Goal: Check status

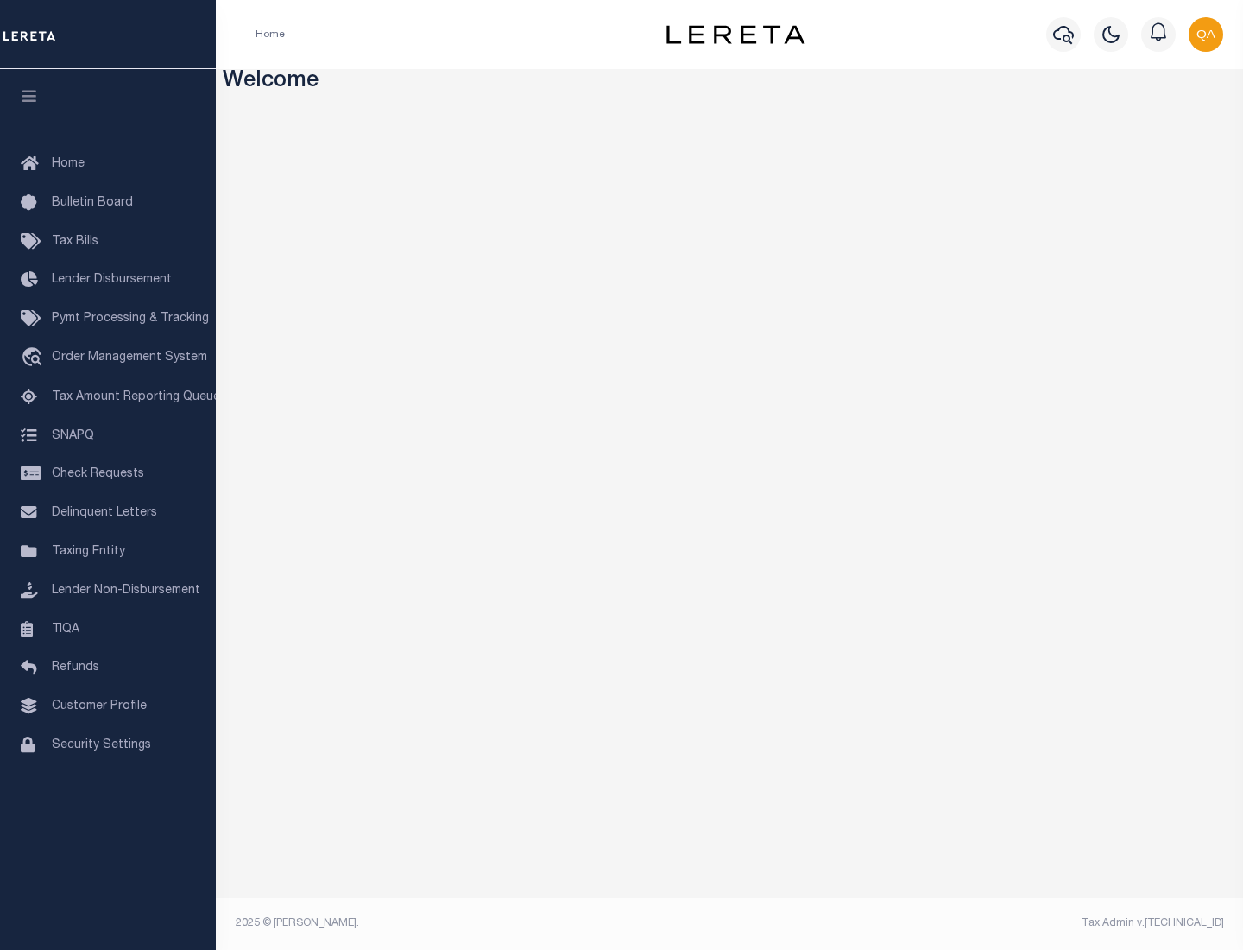
click at [108, 474] on span "Check Requests" at bounding box center [98, 474] width 92 height 12
select select "50"
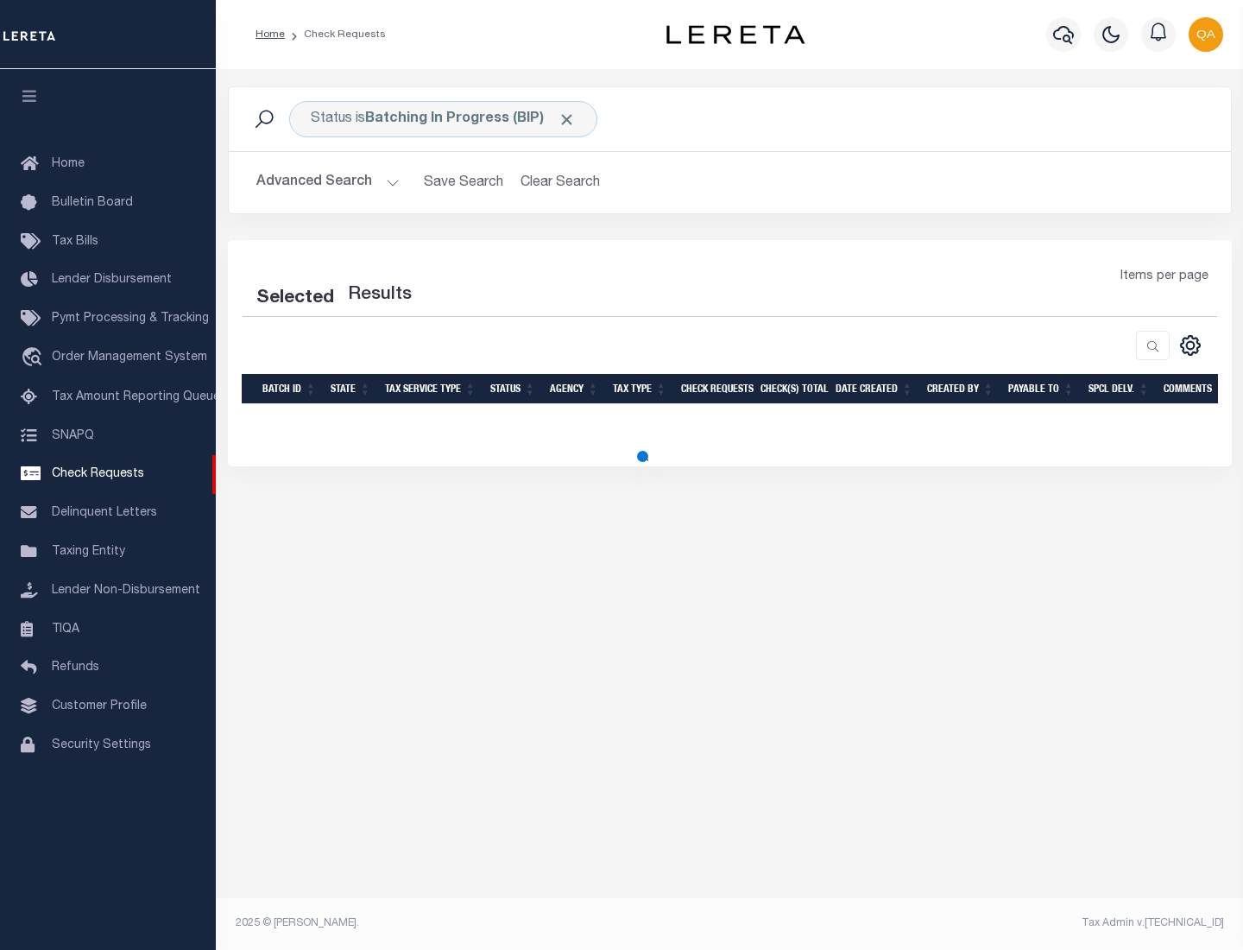
select select "50"
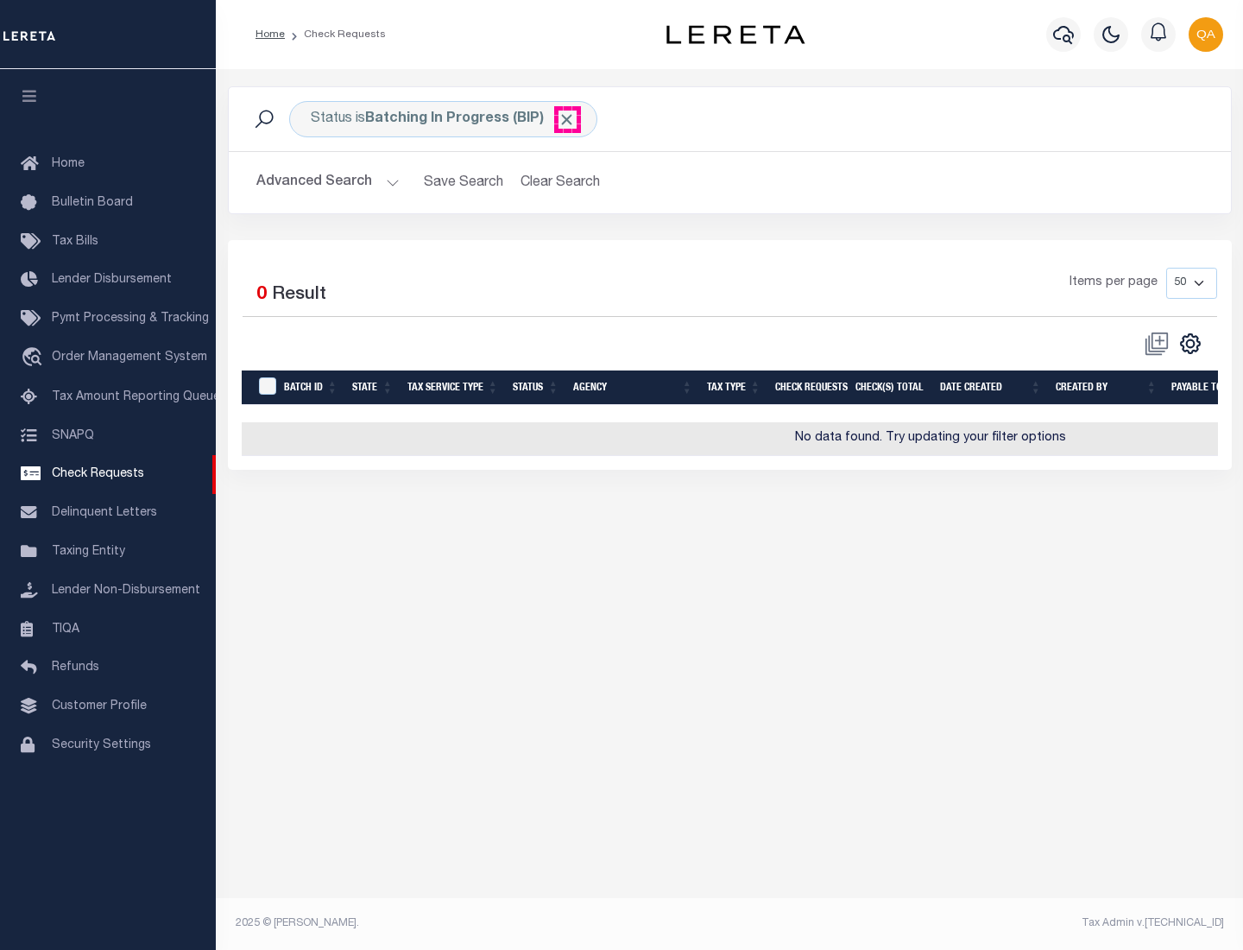
click at [567, 119] on span "Click to Remove" at bounding box center [567, 120] width 18 height 18
